Goal: Transaction & Acquisition: Purchase product/service

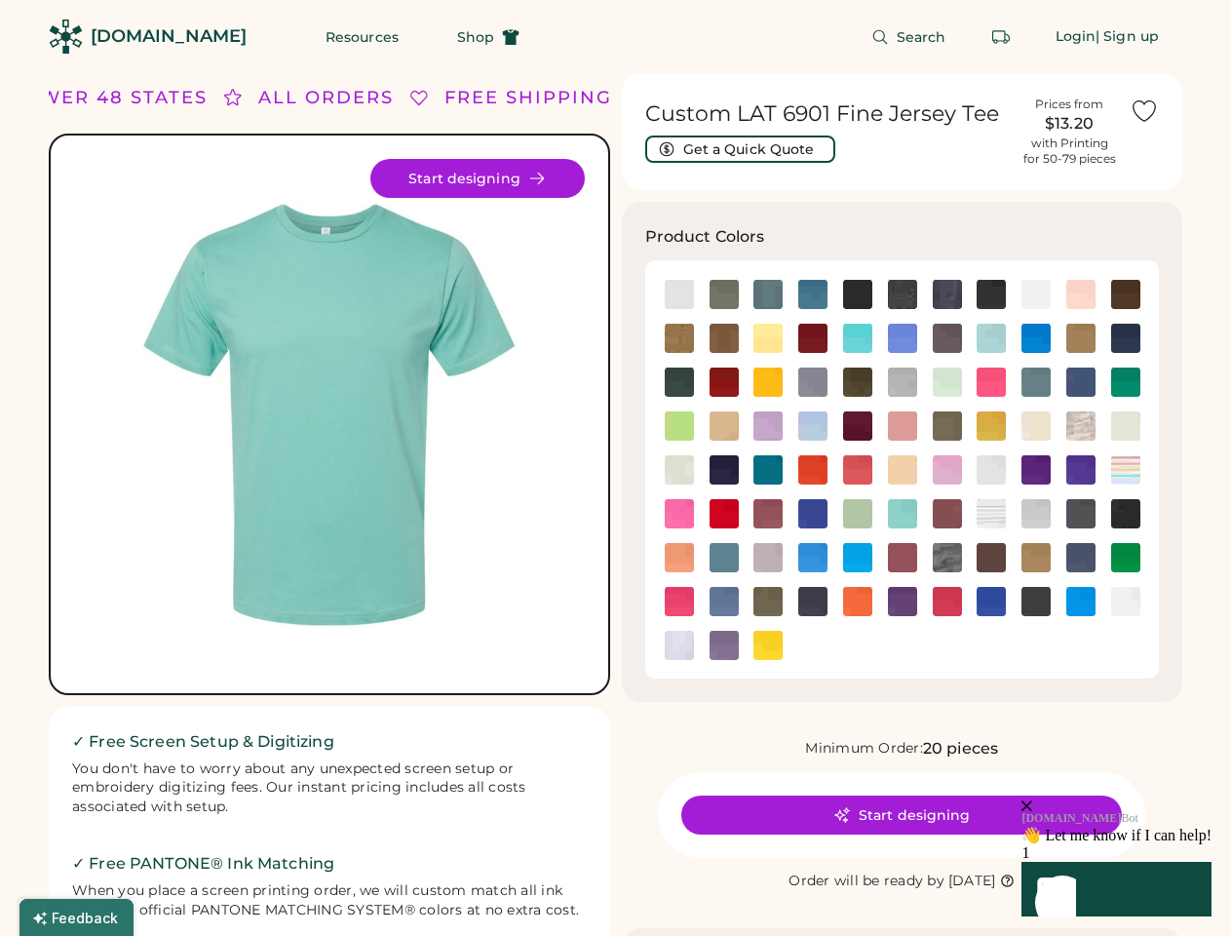
click at [329, 504] on img at bounding box center [329, 414] width 511 height 511
click at [329, 97] on div "ALL ORDERS" at bounding box center [295, 98] width 135 height 26
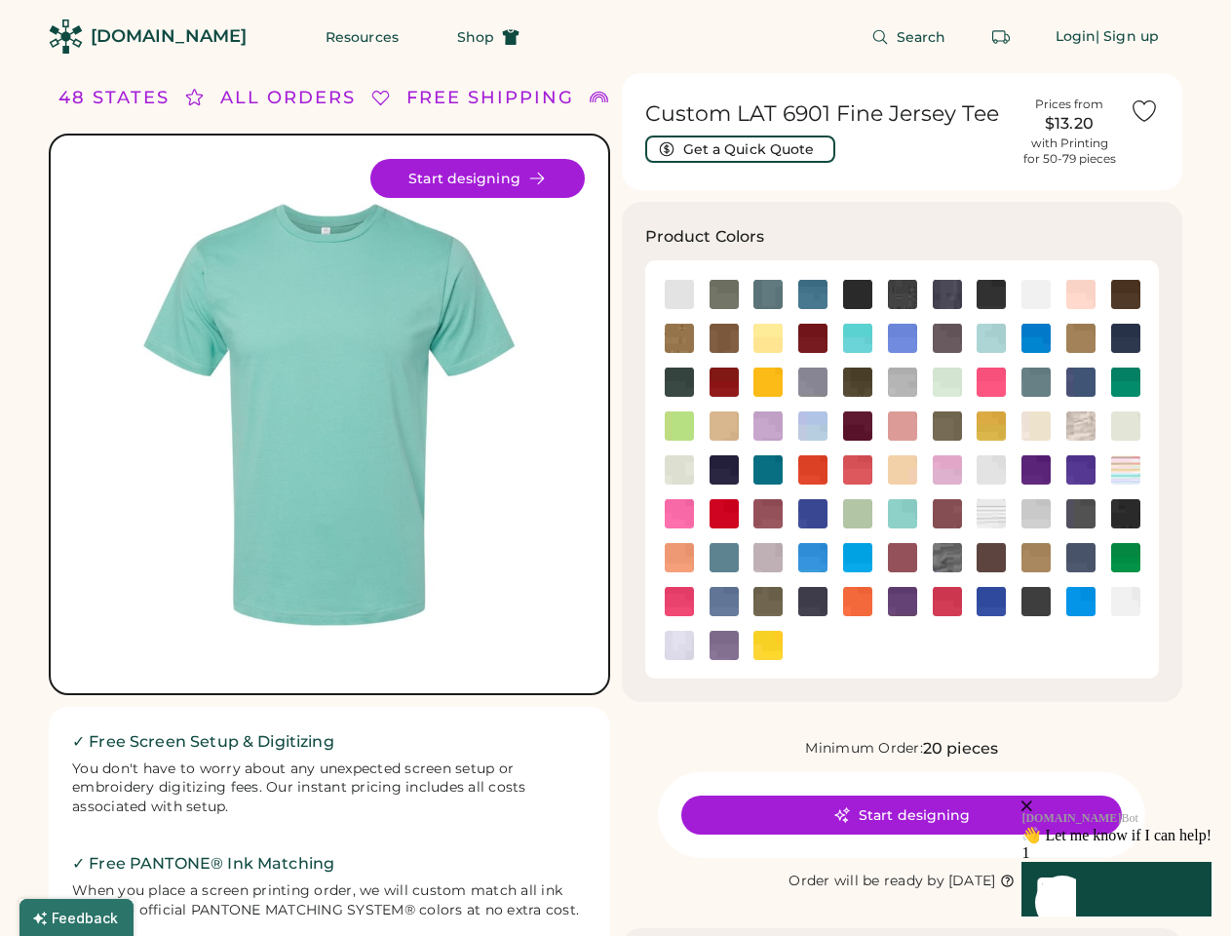
click at [126, 97] on div "LOWER 48 STATES" at bounding box center [47, 98] width 197 height 26
click at [250, 97] on div "ALL ORDERS" at bounding box center [255, 98] width 135 height 26
